Goal: Complete application form

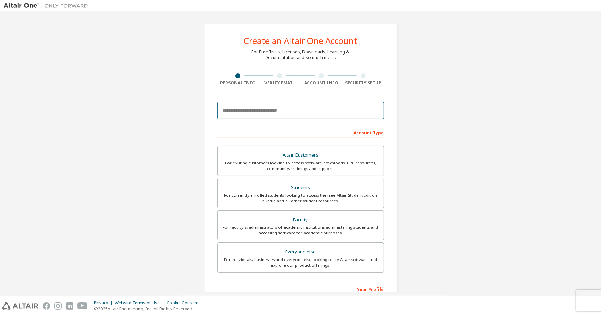
drag, startPoint x: 261, startPoint y: 112, endPoint x: 266, endPoint y: 105, distance: 8.3
click at [261, 112] on input "email" at bounding box center [300, 110] width 167 height 17
type input "**********"
click at [329, 110] on input "**********" at bounding box center [300, 110] width 167 height 17
click at [294, 108] on input "**********" at bounding box center [300, 110] width 167 height 17
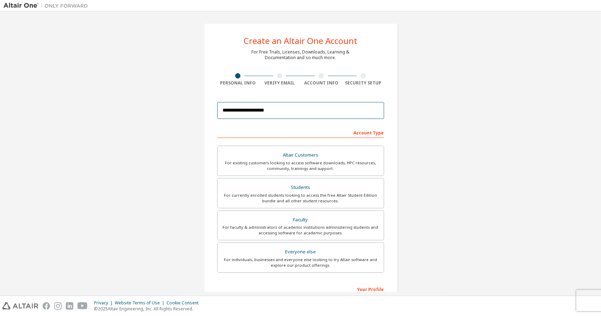
scroll to position [70, 0]
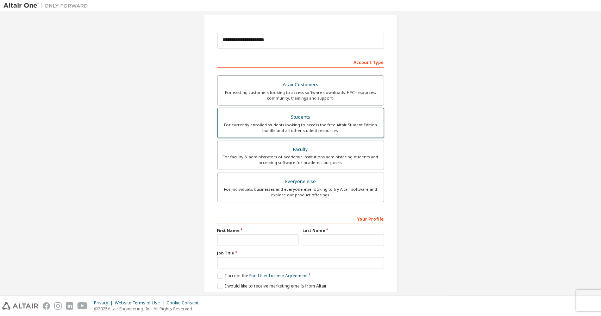
click at [360, 127] on div "For currently enrolled students looking to access the free Altair Student Editi…" at bounding box center [301, 127] width 158 height 11
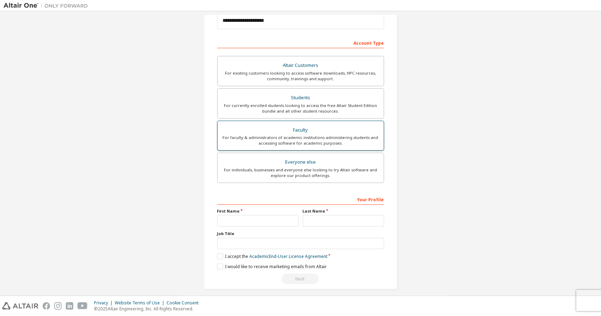
scroll to position [94, 0]
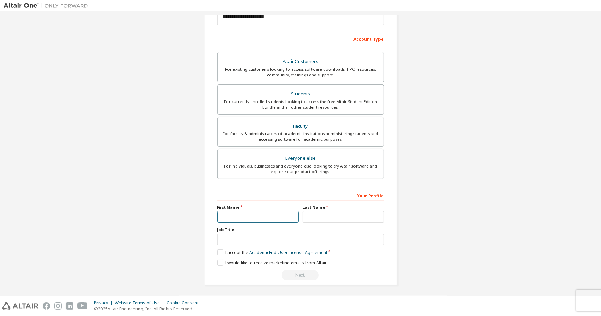
click at [286, 215] on input "text" at bounding box center [257, 217] width 81 height 12
click at [258, 217] on input "text" at bounding box center [257, 217] width 81 height 12
click at [258, 214] on input "text" at bounding box center [257, 217] width 81 height 12
type input "***"
click at [269, 215] on input "***" at bounding box center [257, 217] width 81 height 12
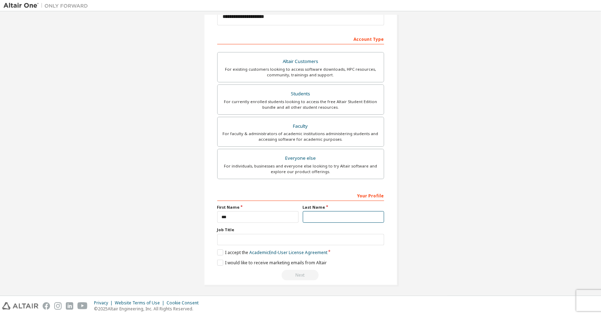
click at [308, 214] on input "text" at bounding box center [343, 217] width 81 height 12
type input "******"
click at [293, 239] on input "text" at bounding box center [300, 240] width 167 height 12
click at [269, 239] on input "text" at bounding box center [300, 240] width 167 height 12
click at [217, 250] on label "I accept the Academic End-User License Agreement" at bounding box center [272, 253] width 110 height 6
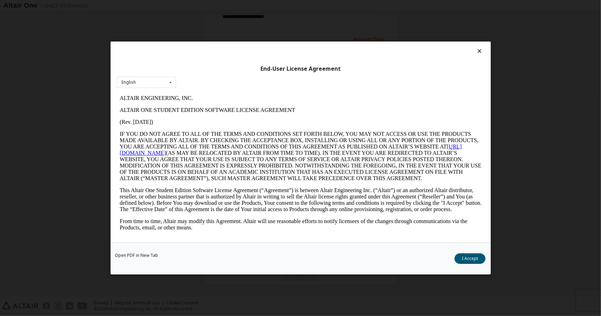
scroll to position [0, 0]
click at [168, 77] on icon at bounding box center [170, 82] width 9 height 11
click at [169, 84] on icon at bounding box center [170, 82] width 9 height 11
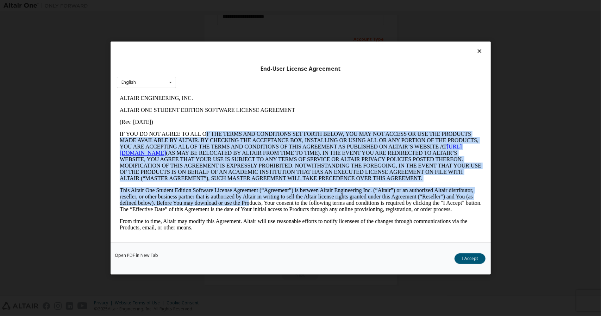
drag, startPoint x: 208, startPoint y: 140, endPoint x: 416, endPoint y: 226, distance: 225.1
click at [414, 213] on p "This Altair One Student Edition Software License Agreement (“Agreement”) is bet…" at bounding box center [300, 199] width 362 height 25
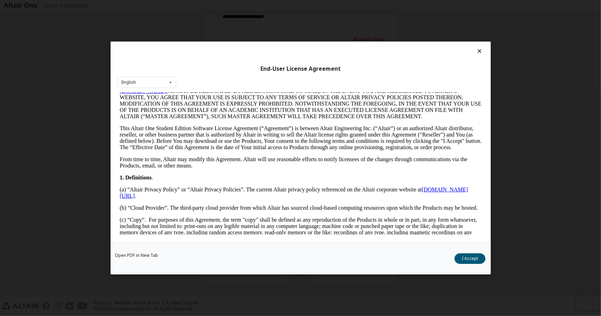
scroll to position [70, 0]
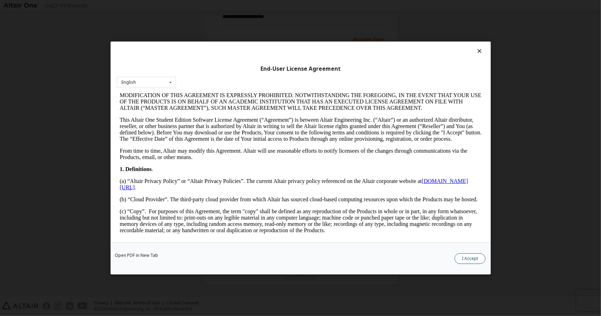
click at [469, 259] on button "I Accept" at bounding box center [469, 258] width 31 height 11
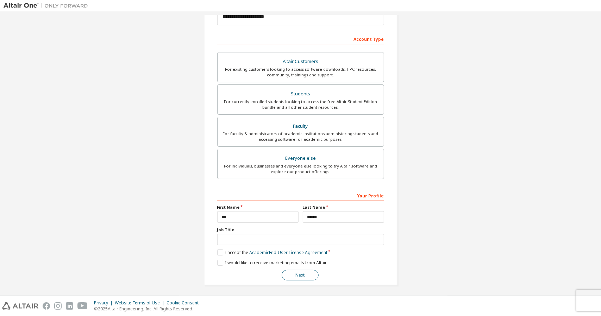
click at [292, 270] on button "Next" at bounding box center [300, 275] width 37 height 11
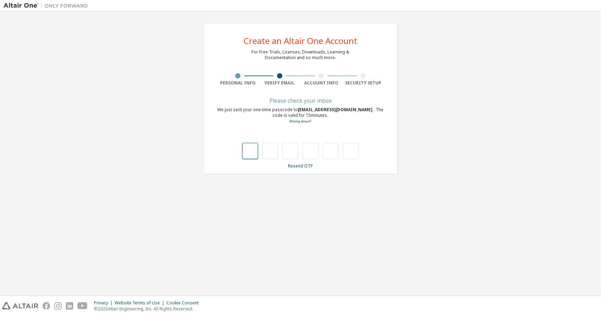
type input "*"
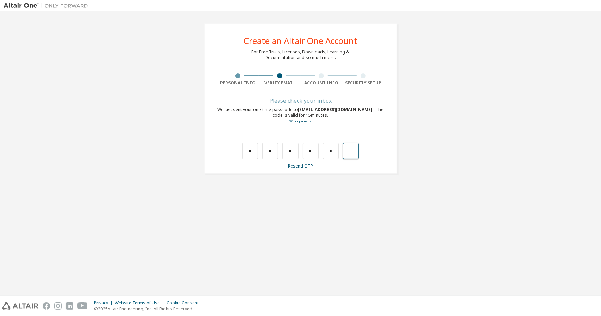
type input "*"
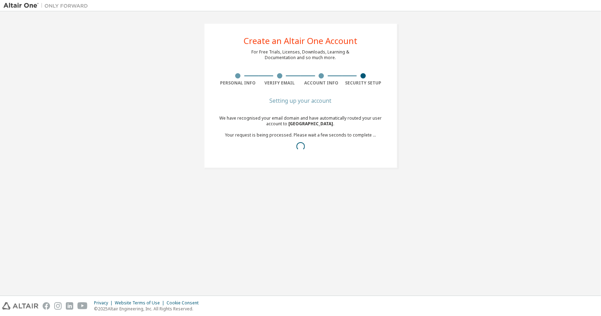
drag, startPoint x: 310, startPoint y: 138, endPoint x: 375, endPoint y: 131, distance: 65.9
click at [375, 131] on div "We have recognised your email domain and have automatically routed your user ac…" at bounding box center [300, 134] width 167 height 39
drag, startPoint x: 365, startPoint y: 138, endPoint x: 383, endPoint y: 133, distance: 18.6
click at [383, 133] on div "We have recognised your email domain and have automatically routed your user ac…" at bounding box center [300, 134] width 167 height 39
click at [373, 136] on div "We have recognised your email domain and have automatically routed your user ac…" at bounding box center [300, 134] width 167 height 39
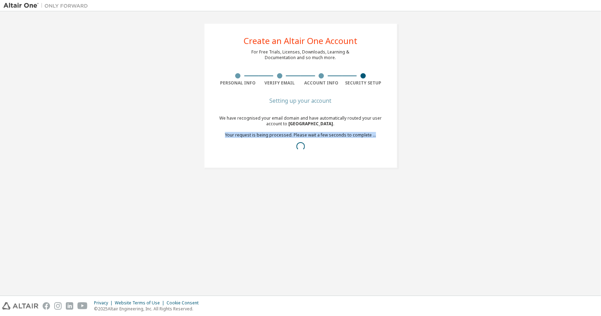
drag, startPoint x: 373, startPoint y: 136, endPoint x: 224, endPoint y: 136, distance: 149.3
click at [224, 136] on div "We have recognised your email domain and have automatically routed your user ac…" at bounding box center [300, 134] width 167 height 39
drag, startPoint x: 224, startPoint y: 136, endPoint x: 380, endPoint y: 134, distance: 156.3
click at [380, 134] on div "We have recognised your email domain and have automatically routed your user ac…" at bounding box center [300, 134] width 167 height 39
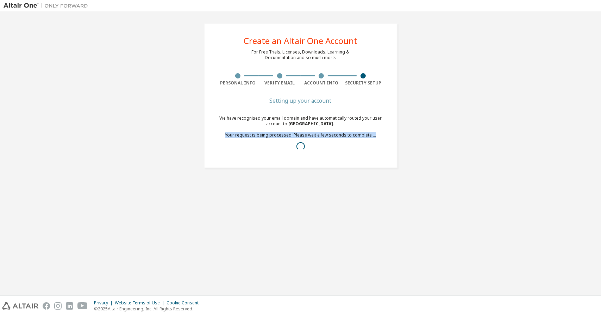
click at [380, 134] on div "We have recognised your email domain and have automatically routed your user ac…" at bounding box center [300, 134] width 167 height 39
